Goal: Task Accomplishment & Management: Manage account settings

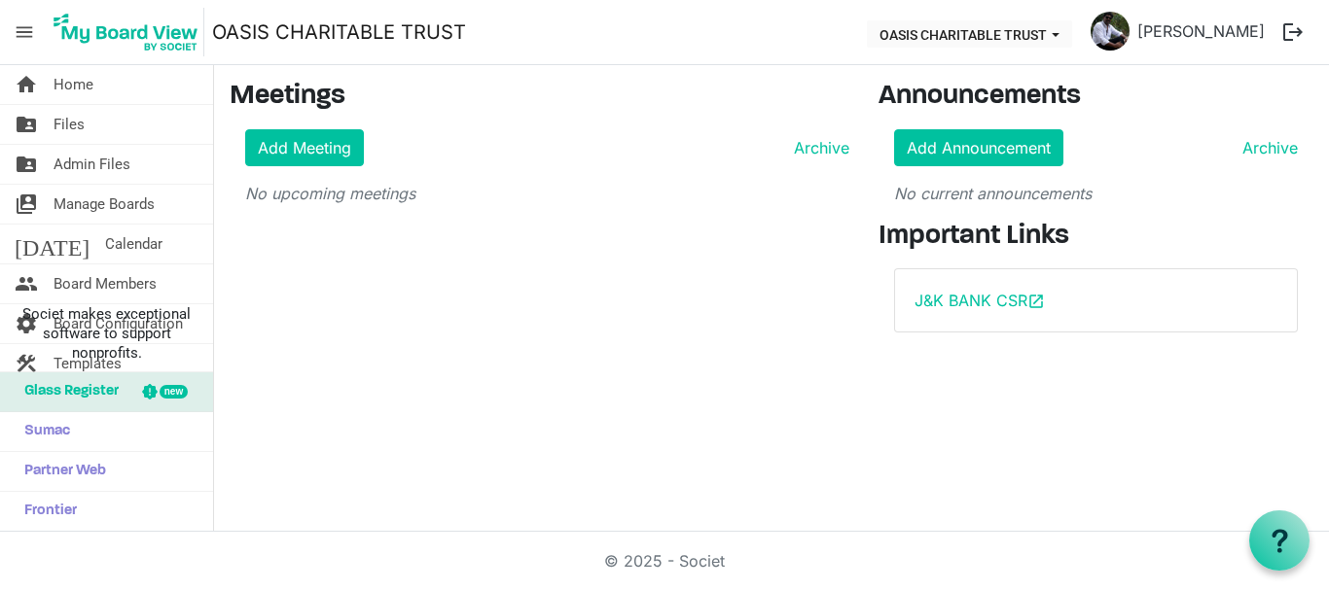
click at [25, 36] on span "menu" at bounding box center [24, 32] width 37 height 37
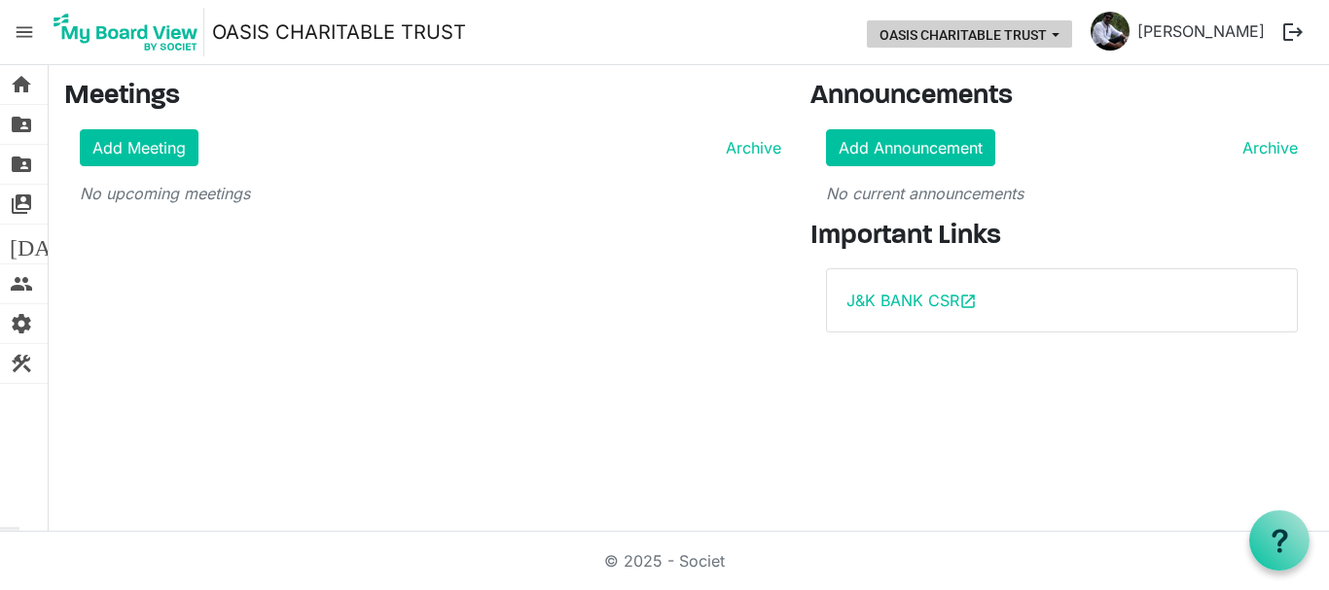
click at [973, 43] on button "OASIS CHARITABLE TRUST" at bounding box center [969, 33] width 205 height 27
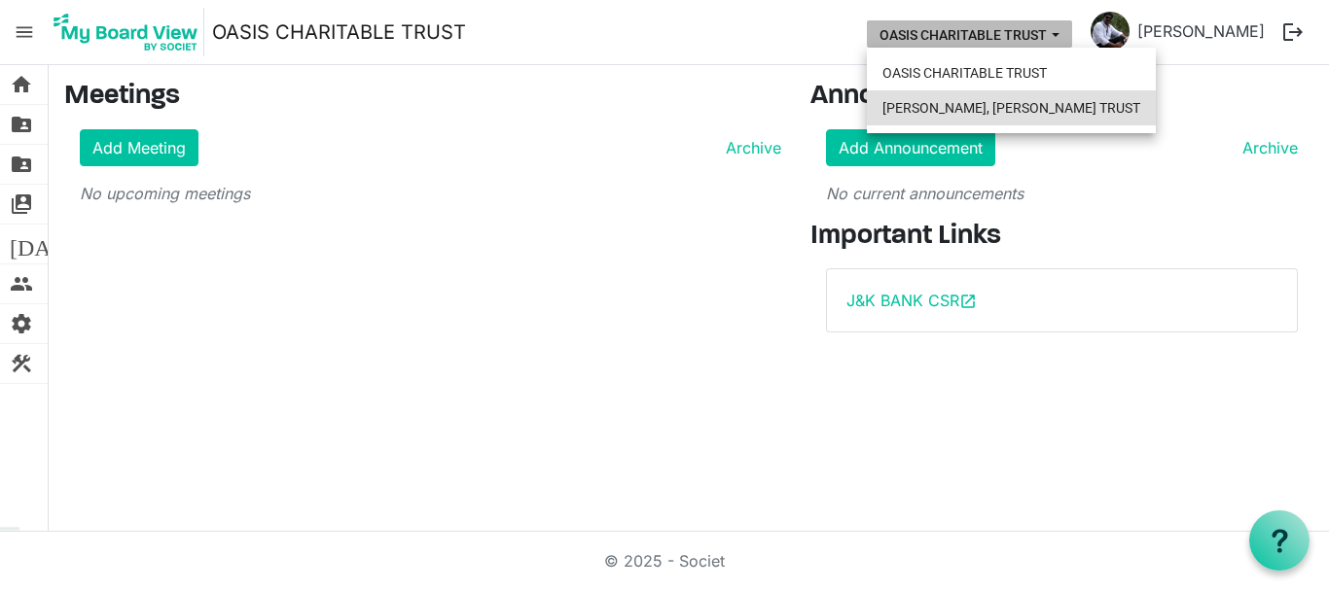
click at [963, 106] on li "[PERSON_NAME], [PERSON_NAME] TRUST" at bounding box center [1011, 107] width 289 height 35
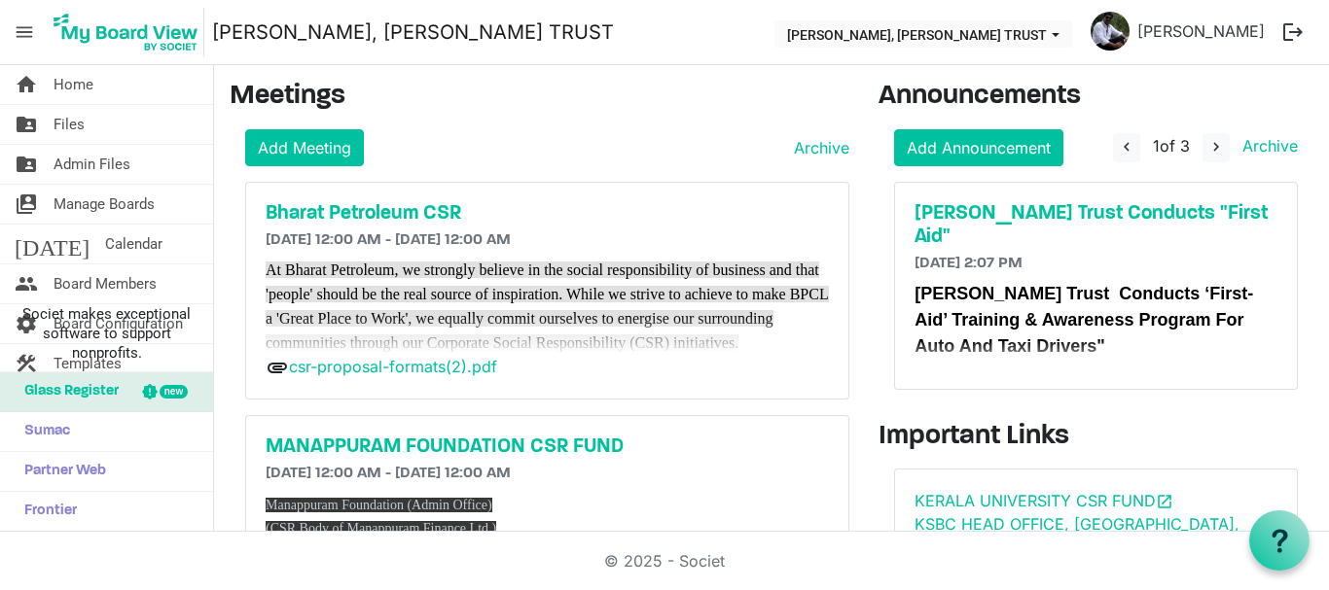
click at [26, 31] on span "menu" at bounding box center [24, 32] width 37 height 37
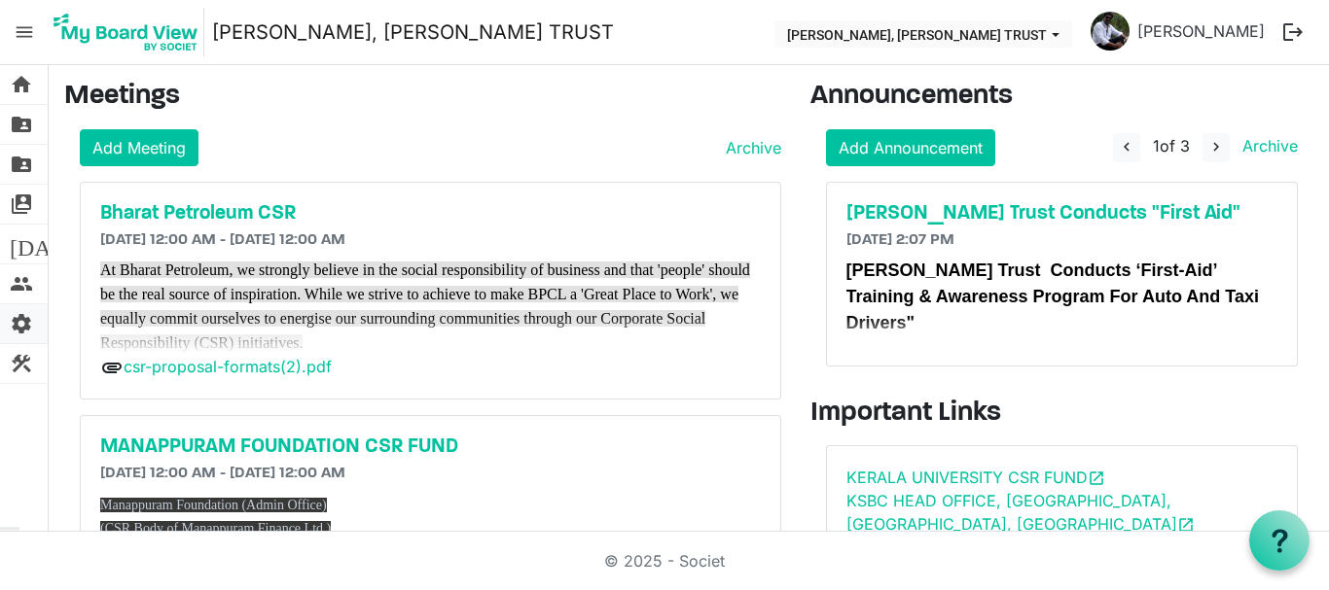
click at [15, 325] on span "settings" at bounding box center [21, 323] width 23 height 39
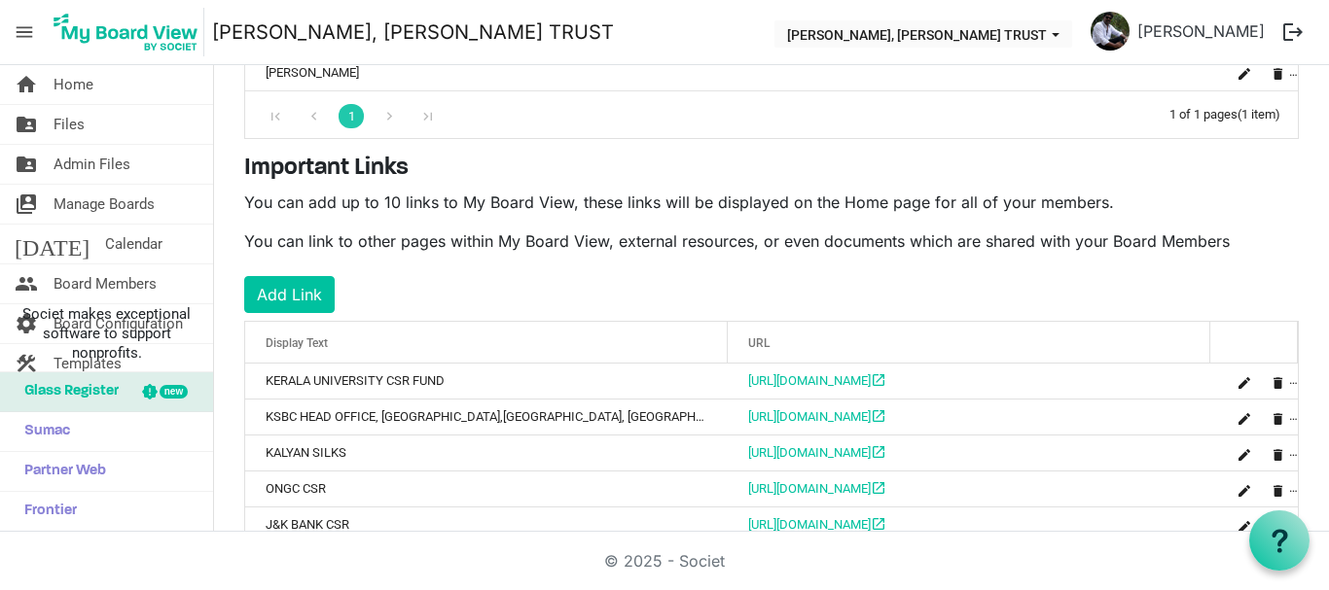
scroll to position [504, 0]
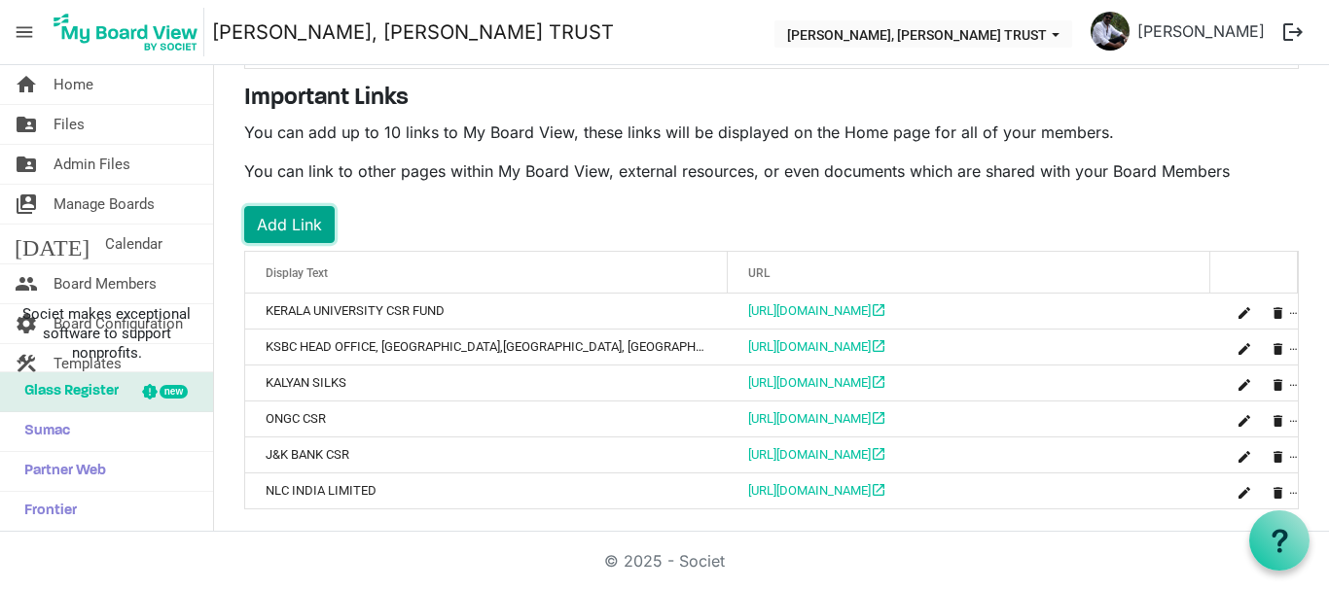
click at [302, 220] on button "Add Link" at bounding box center [289, 224] width 90 height 37
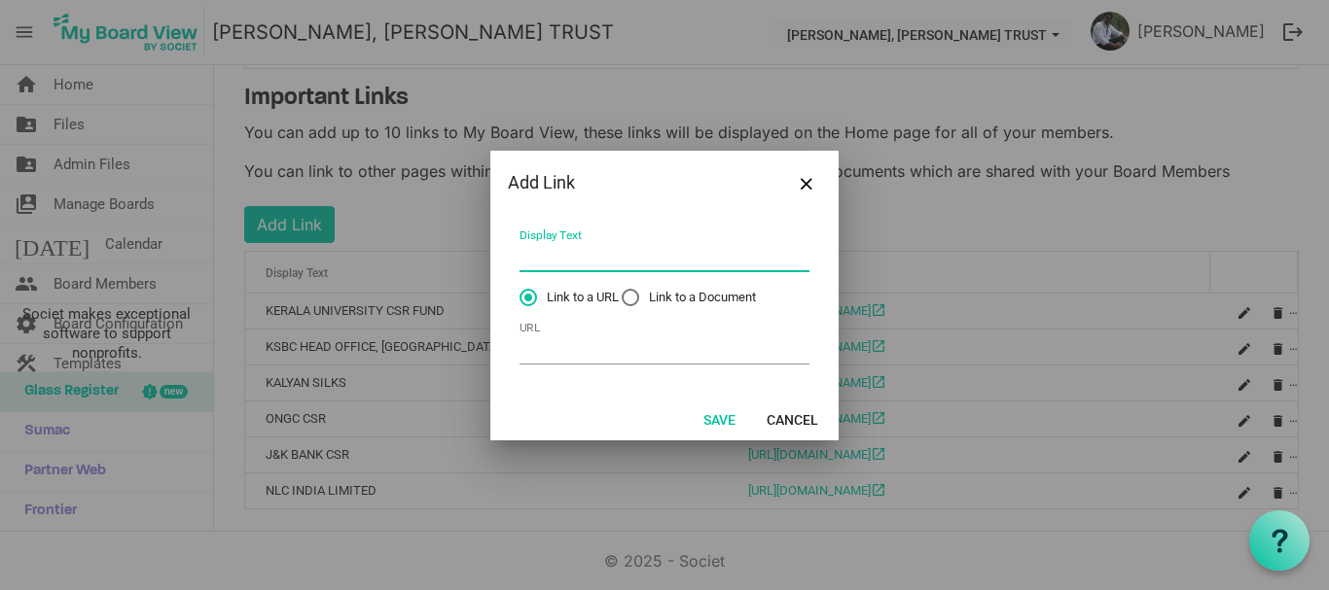
click at [624, 267] on input "Display Text" at bounding box center [664, 257] width 290 height 30
paste input "[URL][DOMAIN_NAME]"
type input "[URL][DOMAIN_NAME]"
type input "BEML CSR"
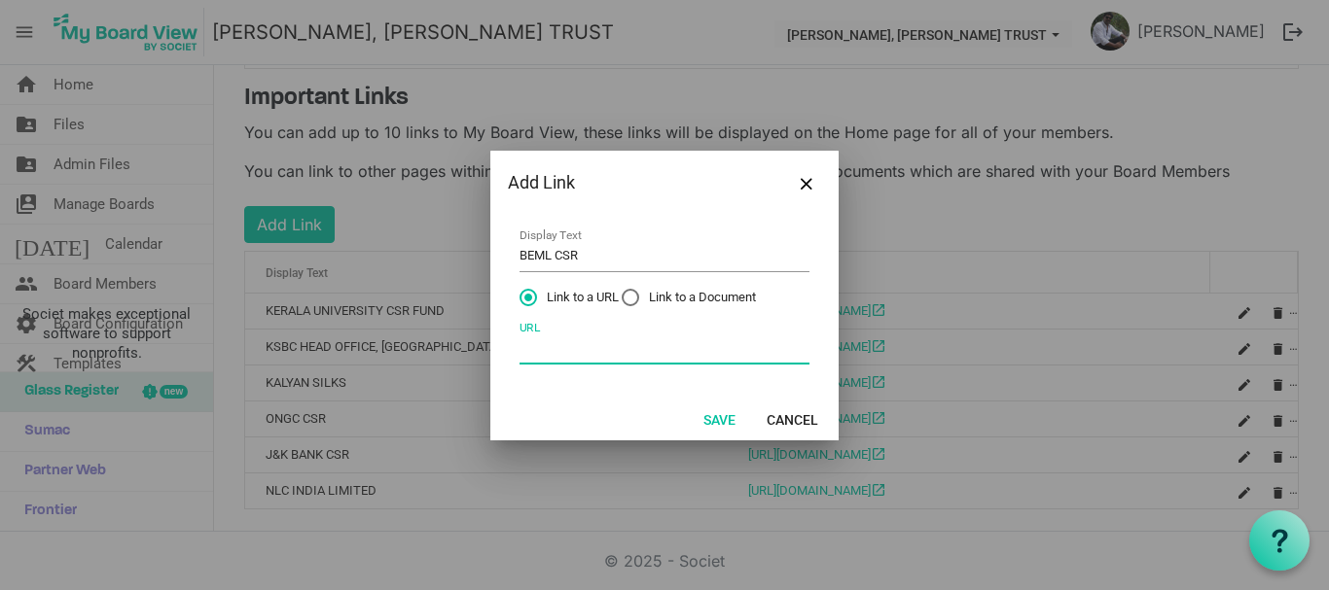
click at [561, 354] on input "URL" at bounding box center [664, 350] width 290 height 30
paste input "[URL][DOMAIN_NAME]"
type input "[URL][DOMAIN_NAME]"
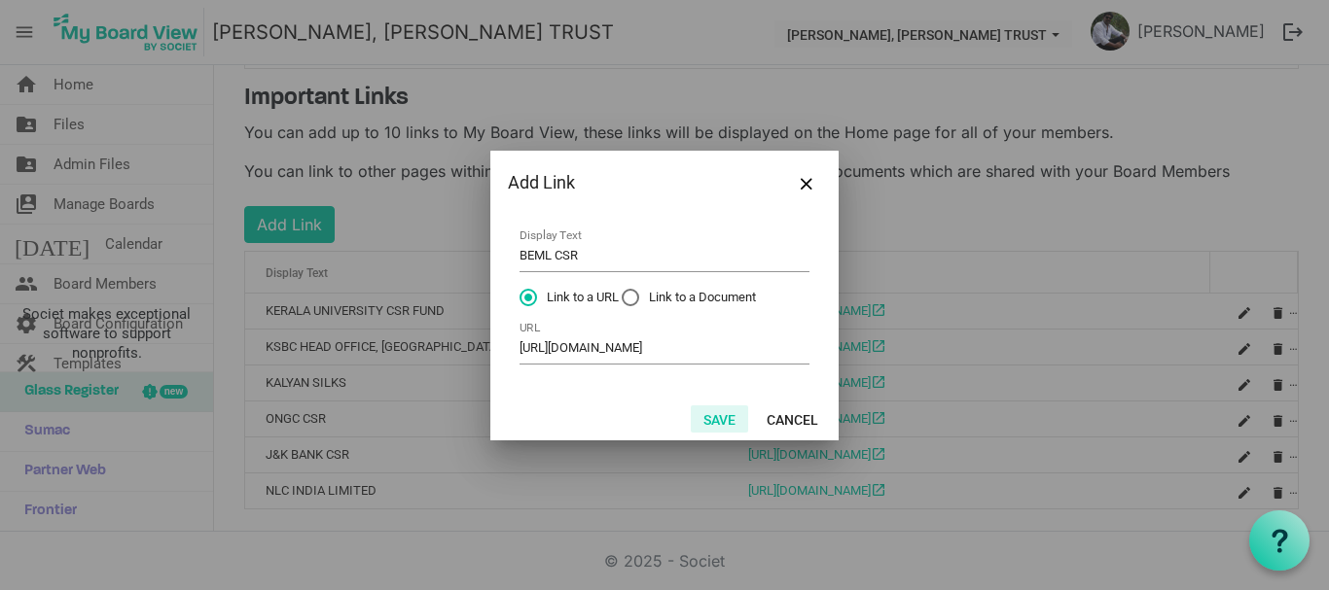
click at [722, 419] on button "Save" at bounding box center [719, 419] width 57 height 27
